Goal: Task Accomplishment & Management: Use online tool/utility

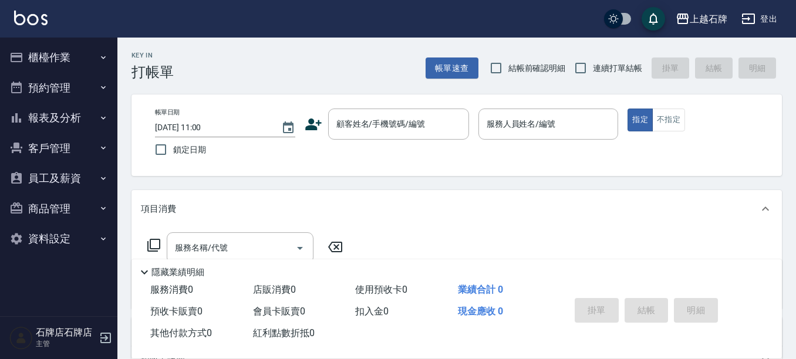
click at [70, 60] on button "櫃檯作業" at bounding box center [59, 57] width 108 height 31
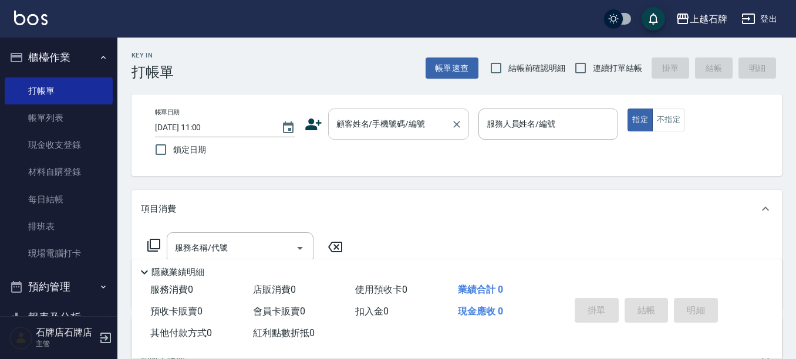
click at [391, 129] on div "顧客姓名/手機號碼/編號 顧客姓名/手機號碼/編號" at bounding box center [398, 124] width 141 height 31
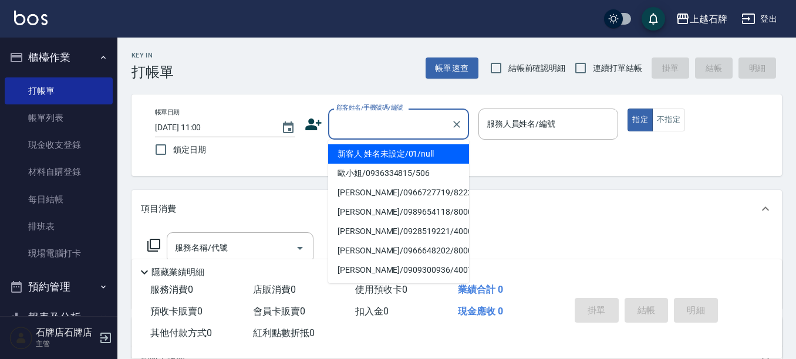
click at [400, 157] on li "新客人 姓名未設定/01/null" at bounding box center [398, 153] width 141 height 19
type input "新客人 姓名未設定/01/null"
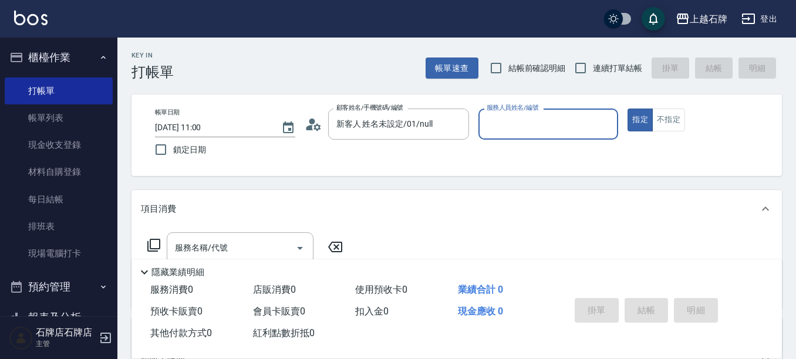
click at [537, 113] on div "服務人員姓名/編號" at bounding box center [548, 124] width 140 height 31
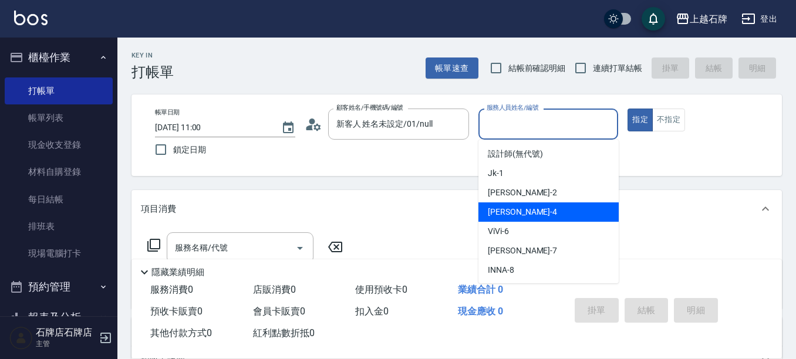
click at [530, 215] on div "[PERSON_NAME] -4" at bounding box center [548, 211] width 140 height 19
type input "[PERSON_NAME]-4"
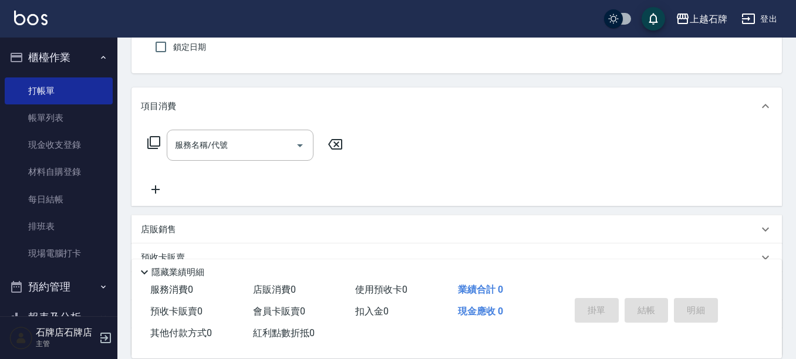
scroll to position [117, 0]
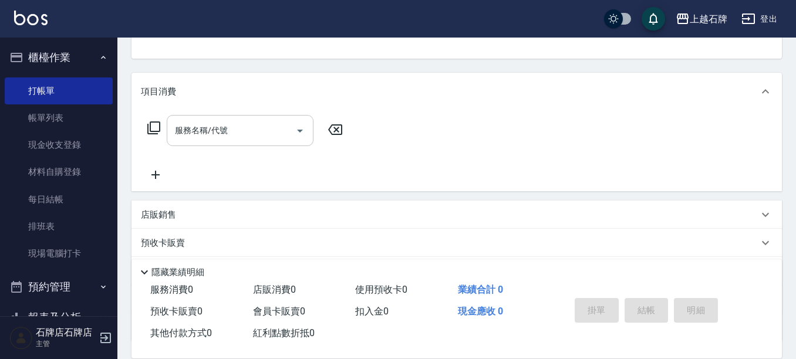
click at [241, 142] on div "服務名稱/代號" at bounding box center [240, 130] width 147 height 31
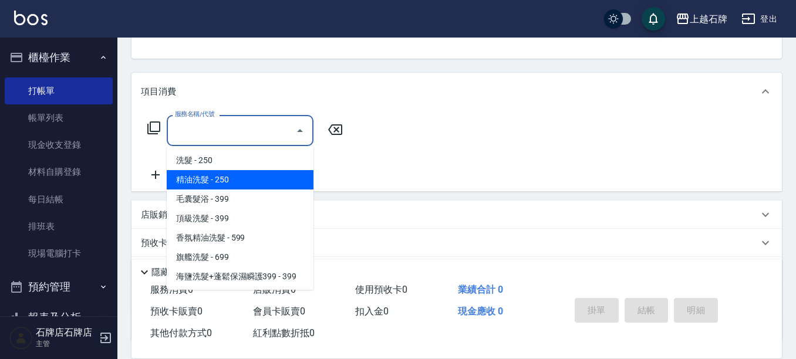
click at [242, 171] on span "精油洗髮 - 250" at bounding box center [240, 179] width 147 height 19
type input "精油洗髮(102)"
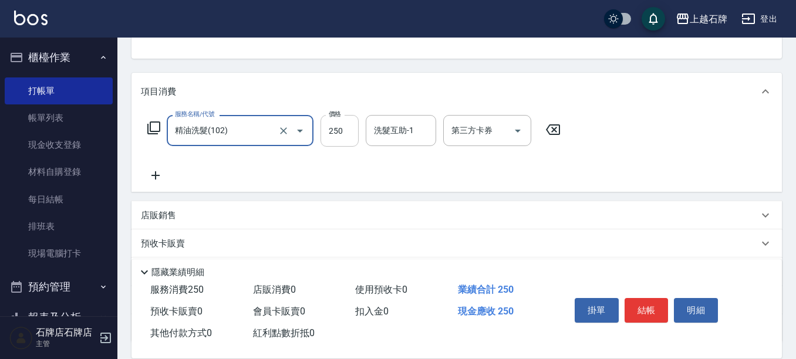
click at [354, 129] on input "250" at bounding box center [339, 131] width 38 height 32
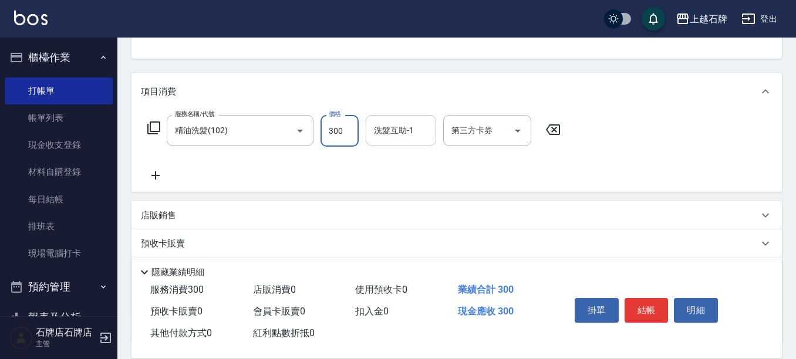
click at [416, 123] on div "洗髮互助-1" at bounding box center [401, 130] width 70 height 31
type input "300"
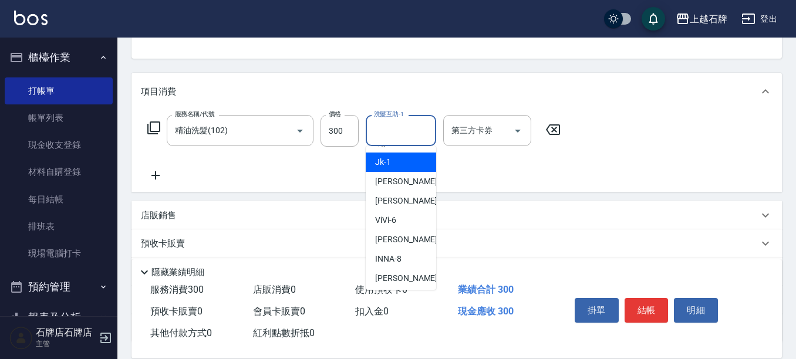
scroll to position [59, 0]
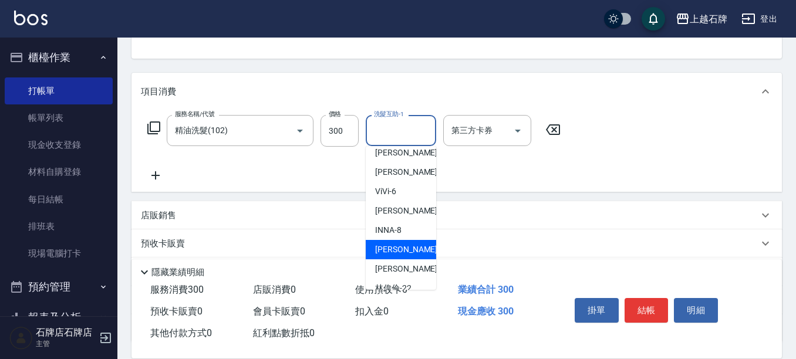
click at [383, 246] on span "[PERSON_NAME] -20" at bounding box center [412, 250] width 74 height 12
type input "[PERSON_NAME]-20"
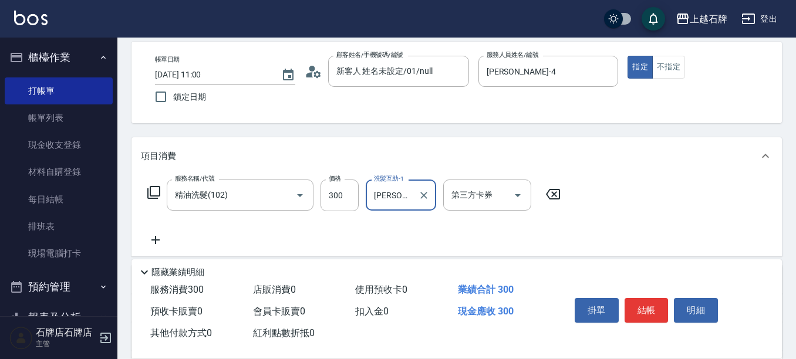
scroll to position [37, 0]
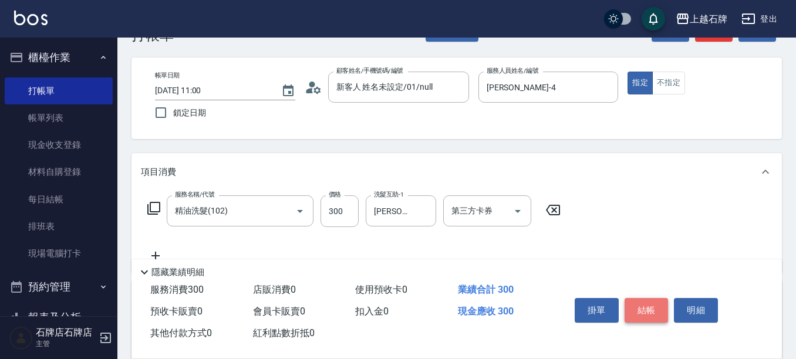
click at [633, 302] on button "結帳" at bounding box center [646, 310] width 44 height 25
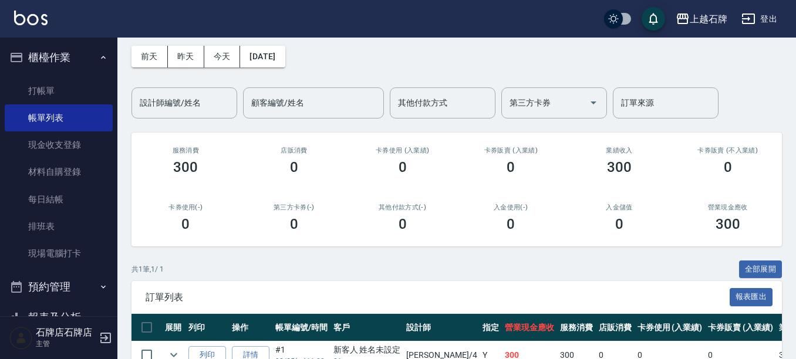
scroll to position [115, 0]
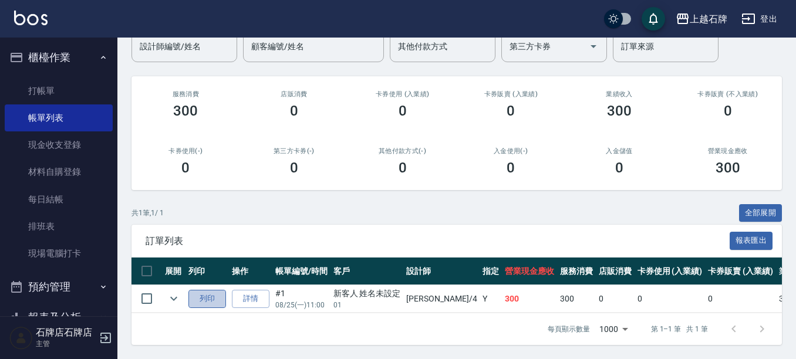
click at [223, 290] on button "列印" at bounding box center [207, 299] width 38 height 18
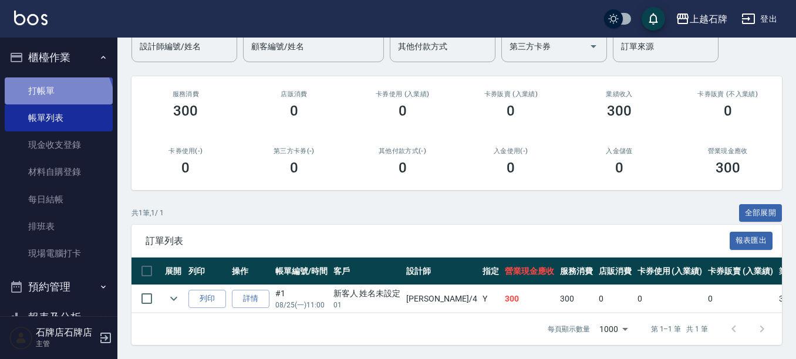
click at [58, 102] on link "打帳單" at bounding box center [59, 90] width 108 height 27
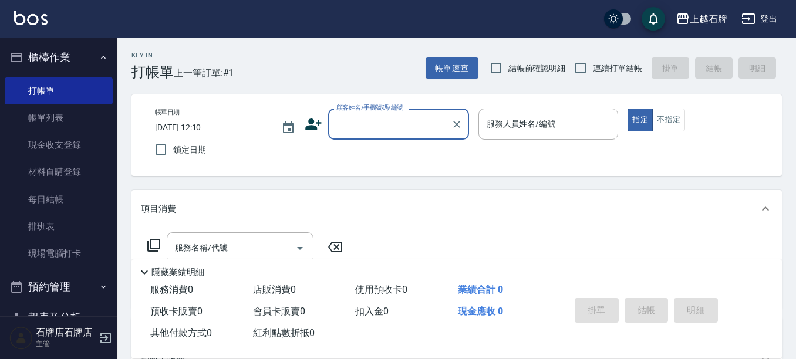
click at [75, 62] on button "櫃檯作業" at bounding box center [59, 57] width 108 height 31
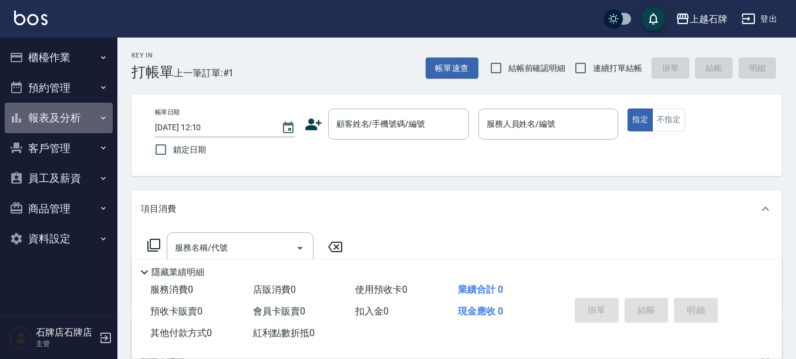
click at [88, 120] on button "報表及分析" at bounding box center [59, 118] width 108 height 31
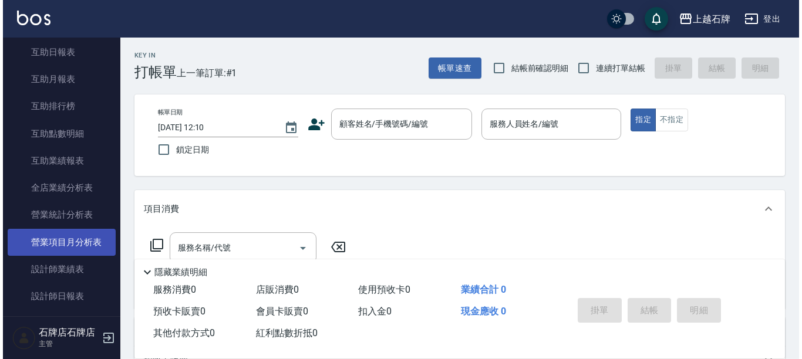
scroll to position [293, 0]
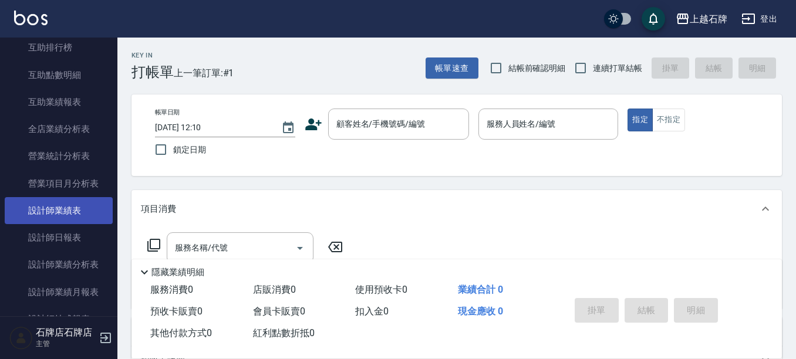
click at [81, 203] on link "設計師業績表" at bounding box center [59, 210] width 108 height 27
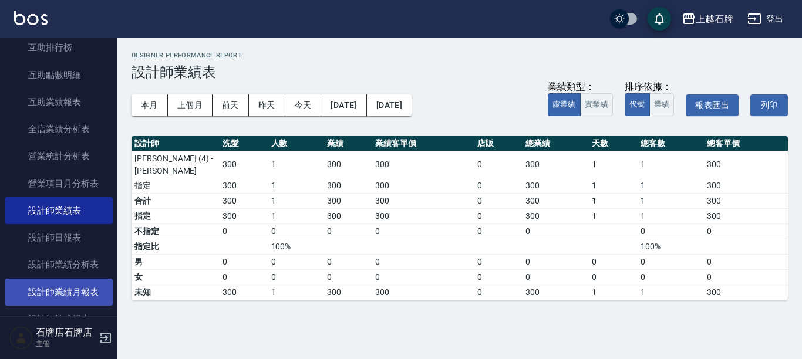
click at [66, 285] on link "設計師業績月報表" at bounding box center [59, 292] width 108 height 27
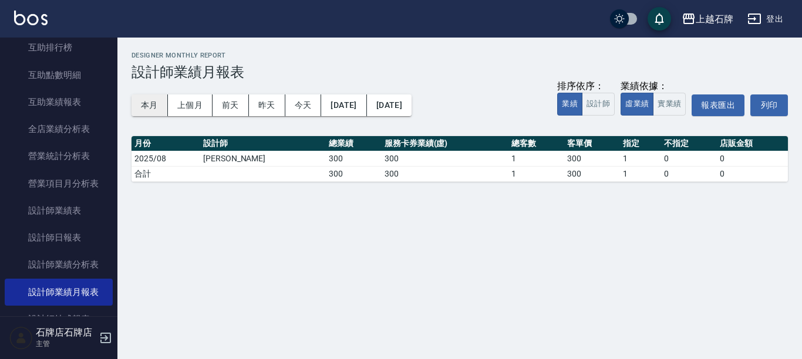
click at [162, 100] on button "本月" at bounding box center [149, 105] width 36 height 22
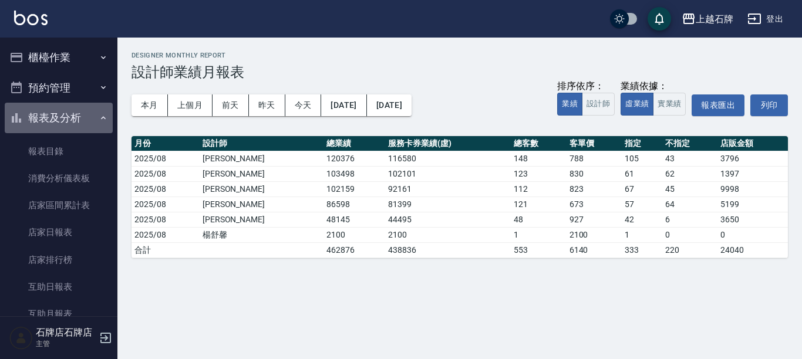
drag, startPoint x: 68, startPoint y: 107, endPoint x: 68, endPoint y: 114, distance: 7.0
click at [68, 114] on button "報表及分析" at bounding box center [59, 118] width 108 height 31
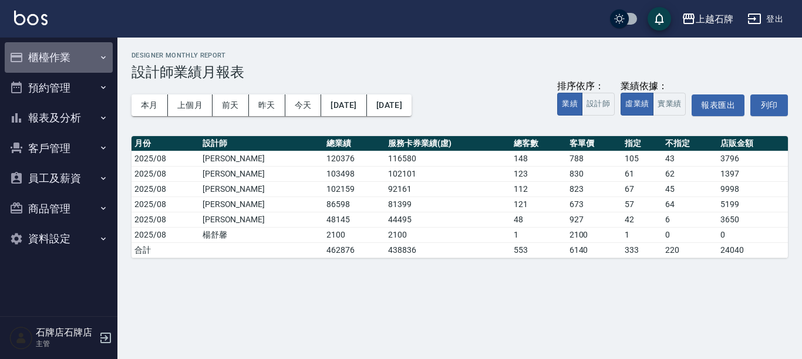
click at [70, 60] on button "櫃檯作業" at bounding box center [59, 57] width 108 height 31
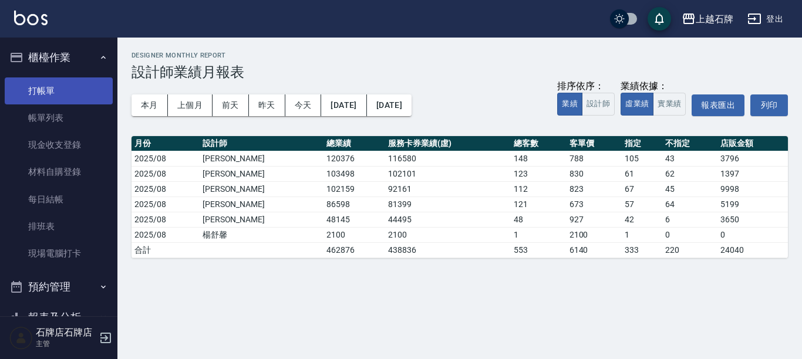
click at [70, 81] on link "打帳單" at bounding box center [59, 90] width 108 height 27
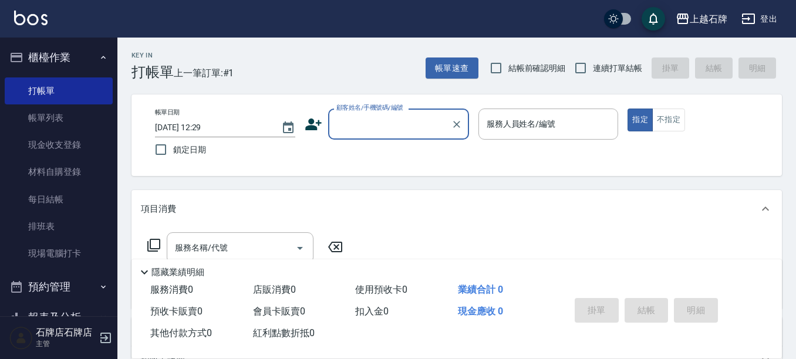
drag, startPoint x: 68, startPoint y: 55, endPoint x: 58, endPoint y: 59, distance: 10.6
click at [67, 55] on button "櫃檯作業" at bounding box center [59, 57] width 108 height 31
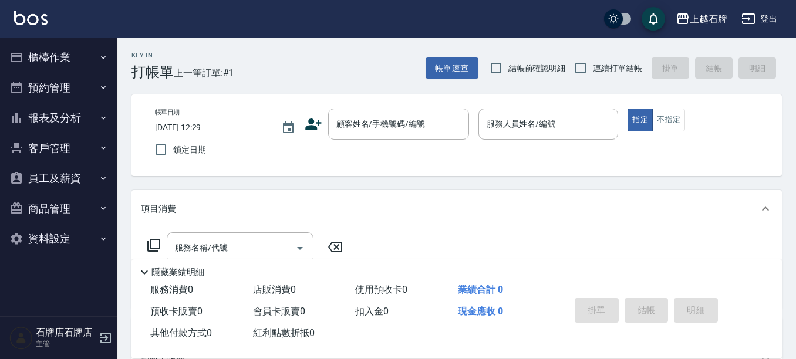
click at [60, 82] on button "預約管理" at bounding box center [59, 88] width 108 height 31
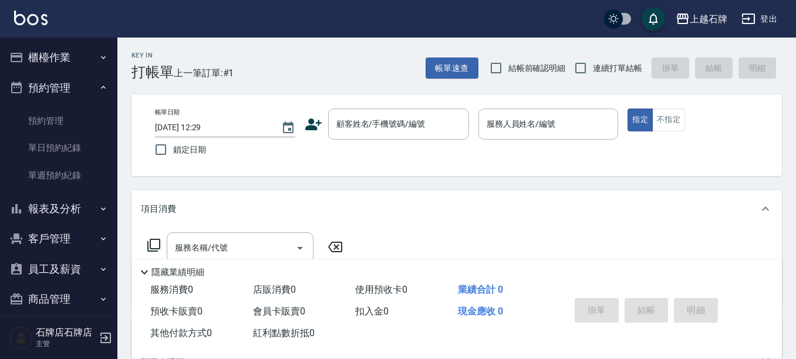
click at [25, 217] on button "報表及分析" at bounding box center [59, 209] width 108 height 31
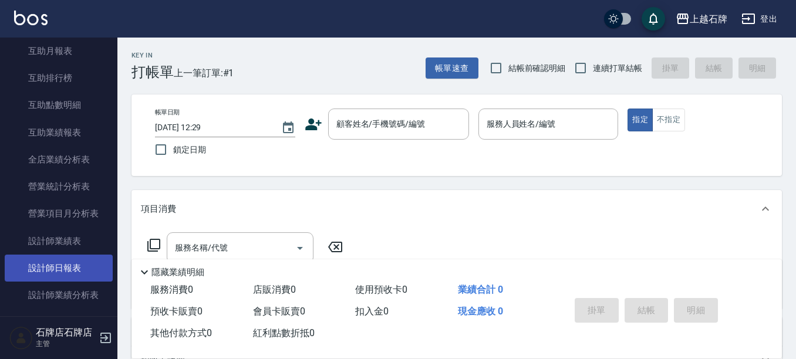
scroll to position [411, 0]
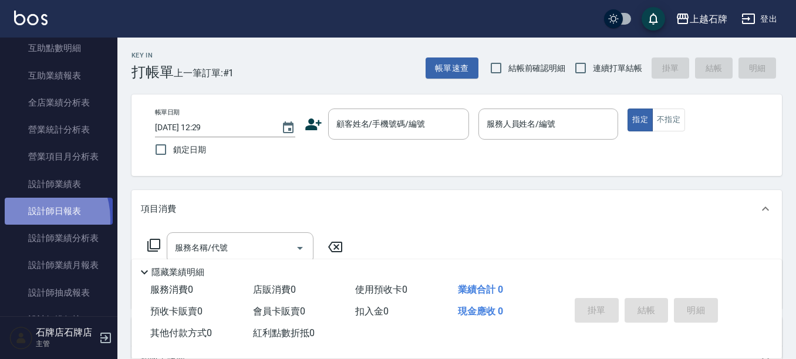
click at [28, 220] on link "設計師日報表" at bounding box center [59, 211] width 108 height 27
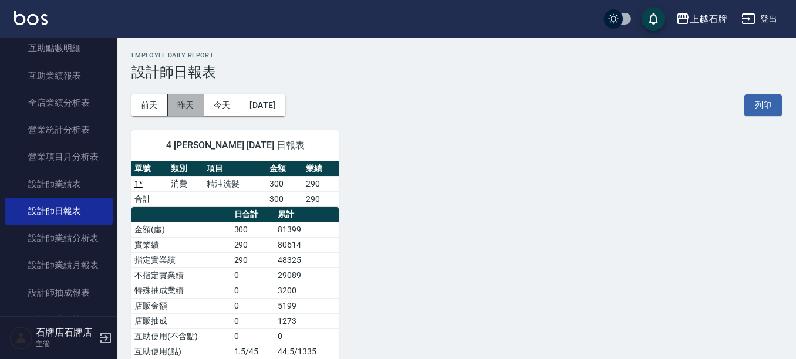
click at [199, 109] on button "昨天" at bounding box center [186, 105] width 36 height 22
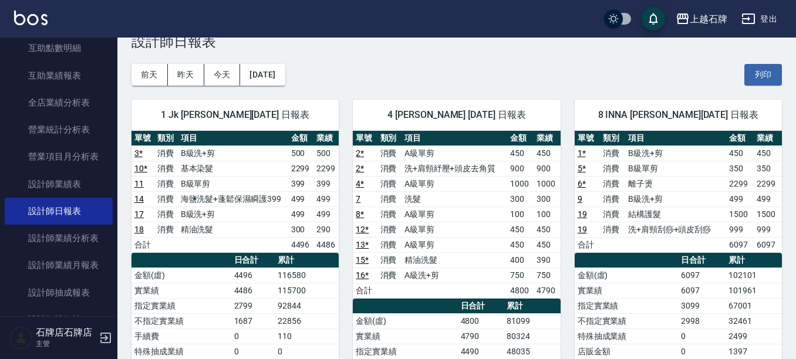
scroll to position [59, 0]
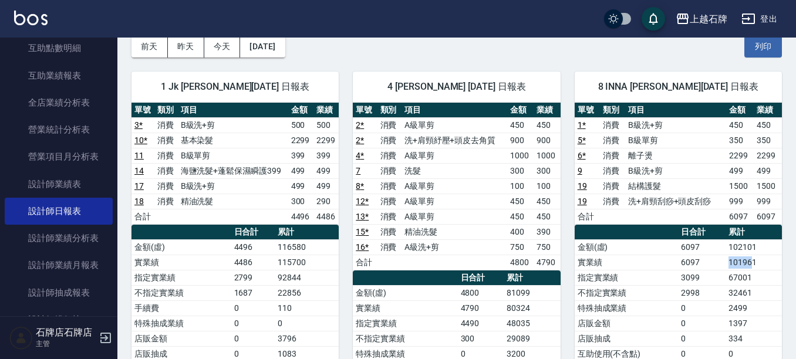
drag, startPoint x: 751, startPoint y: 264, endPoint x: 723, endPoint y: 264, distance: 27.6
click at [723, 264] on tr "實業績 6097 101961" at bounding box center [678, 262] width 207 height 15
drag, startPoint x: 757, startPoint y: 260, endPoint x: 726, endPoint y: 268, distance: 32.0
click at [726, 268] on td "101961" at bounding box center [753, 262] width 56 height 15
click at [734, 298] on td "32461" at bounding box center [753, 292] width 56 height 15
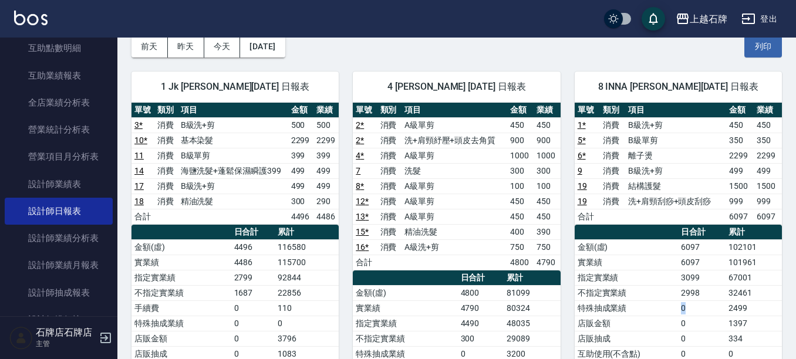
click at [674, 313] on tr "特殊抽成業績 0 2499" at bounding box center [678, 307] width 207 height 15
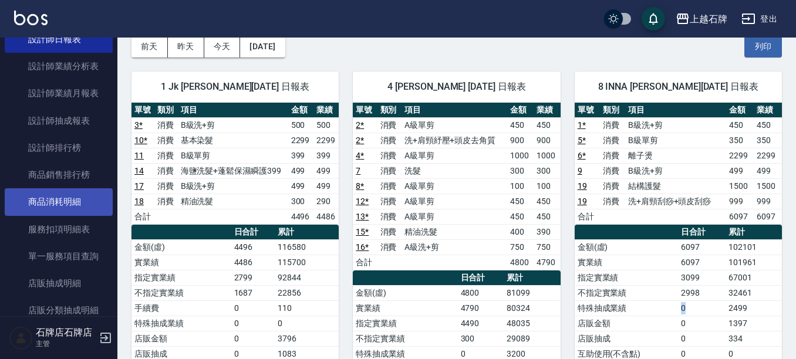
scroll to position [587, 0]
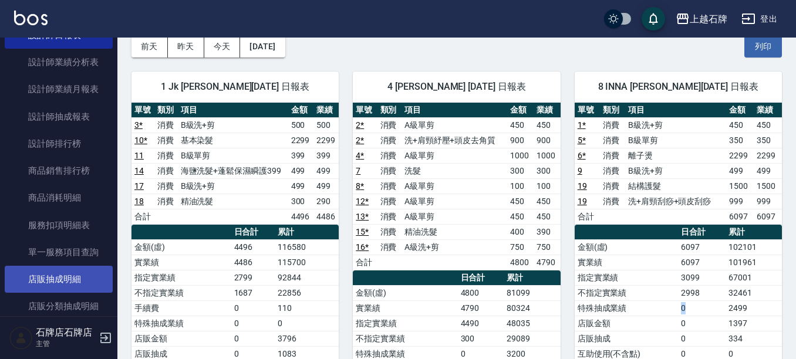
click at [54, 279] on link "店販抽成明細" at bounding box center [59, 279] width 108 height 27
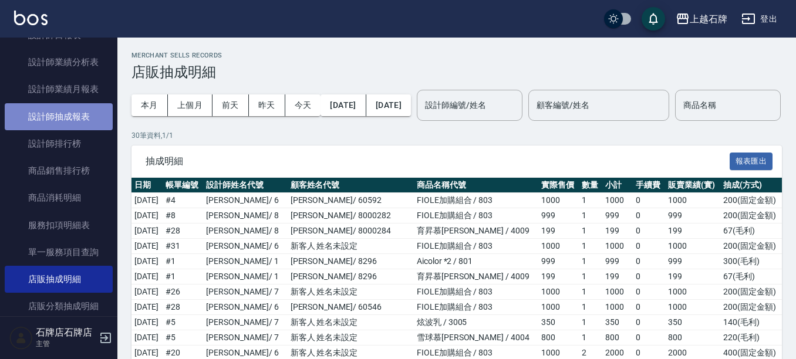
click at [95, 120] on link "設計師抽成報表" at bounding box center [59, 116] width 108 height 27
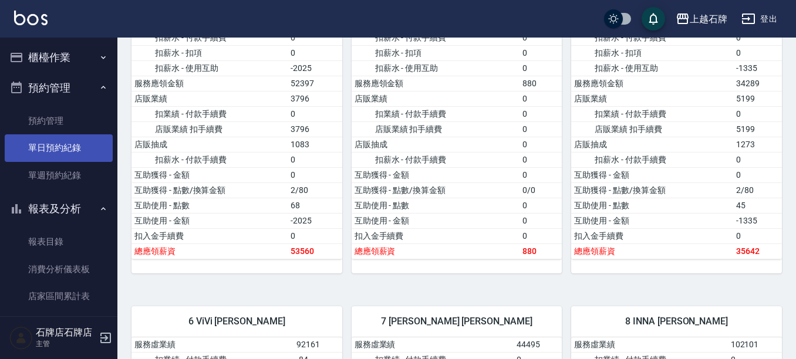
scroll to position [352, 0]
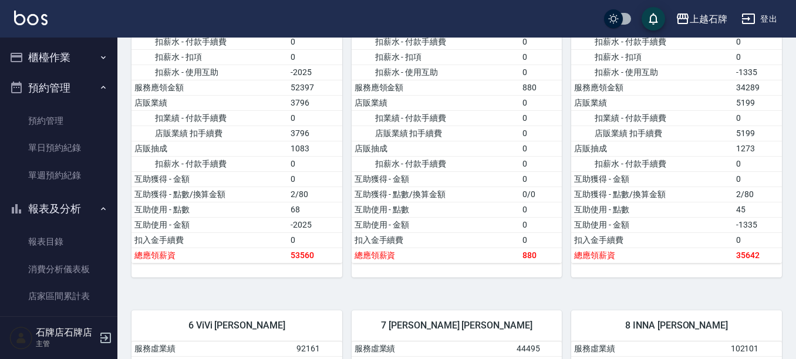
click at [80, 62] on button "櫃檯作業" at bounding box center [59, 57] width 108 height 31
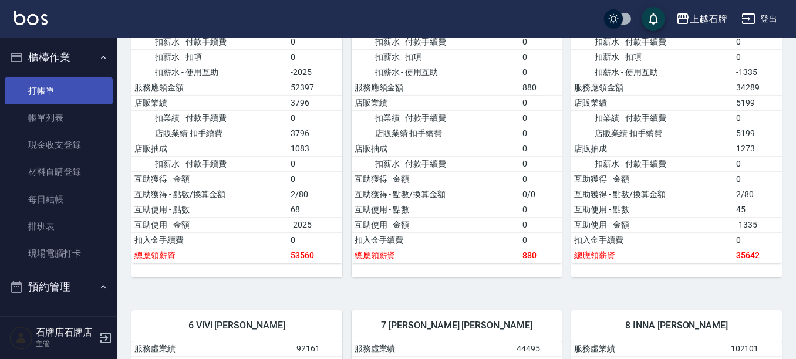
click at [74, 91] on link "打帳單" at bounding box center [59, 90] width 108 height 27
